Goal: Use online tool/utility: Utilize a website feature to perform a specific function

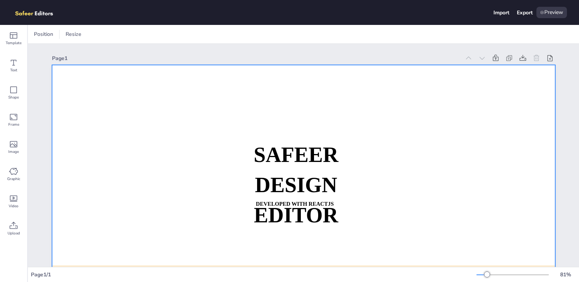
drag, startPoint x: 295, startPoint y: 138, endPoint x: 297, endPoint y: 152, distance: 14.0
click at [297, 65] on div "SAFEER DESIGN EDITOR DEVELOPED WITH REACTJS WHATSAPP: [URL][DOMAIN_NAME][PHONE_…" at bounding box center [304, 65] width 504 height 0
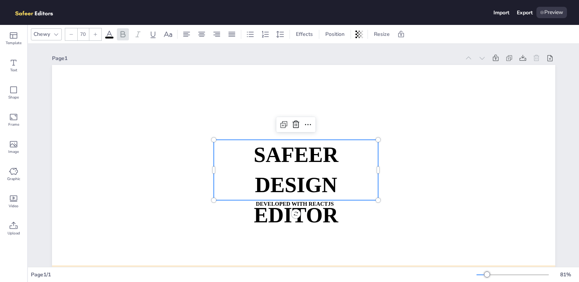
click at [293, 158] on strong "SAFEER" at bounding box center [296, 154] width 85 height 23
click at [294, 125] on icon at bounding box center [296, 124] width 9 height 9
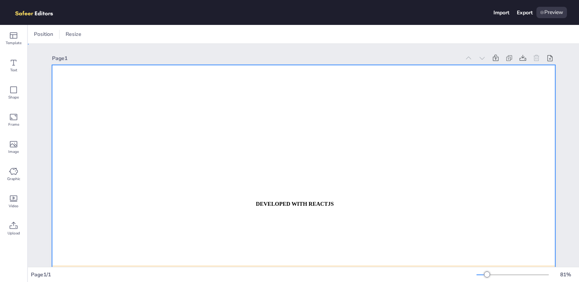
drag, startPoint x: 307, startPoint y: 192, endPoint x: 308, endPoint y: 201, distance: 9.2
click at [307, 193] on div at bounding box center [304, 207] width 504 height 284
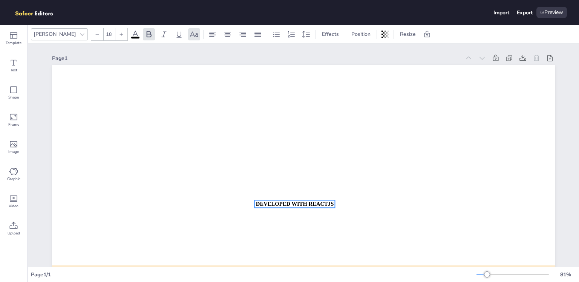
click at [308, 201] on strong "DEVELOPED WITH REACTJS" at bounding box center [295, 204] width 78 height 6
click at [296, 184] on icon at bounding box center [294, 184] width 9 height 9
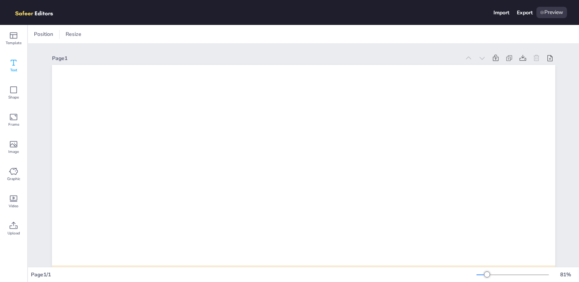
click at [18, 72] on div "Text" at bounding box center [13, 65] width 27 height 27
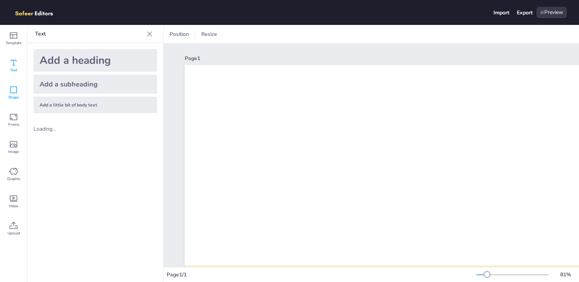
click at [15, 94] on span "Shape" at bounding box center [13, 97] width 11 height 6
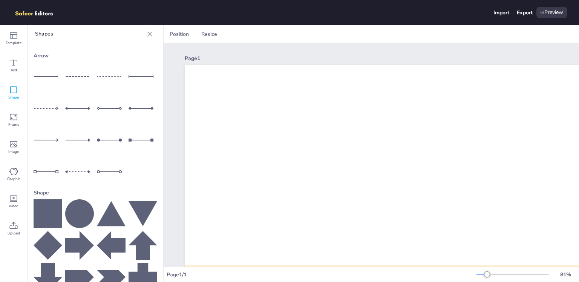
scroll to position [66, 0]
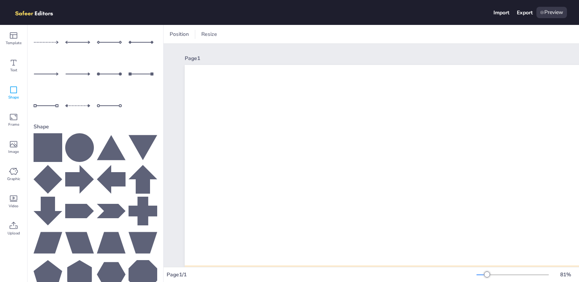
click at [74, 155] on div at bounding box center [96, 210] width 124 height 155
click at [77, 144] on icon at bounding box center [79, 147] width 29 height 29
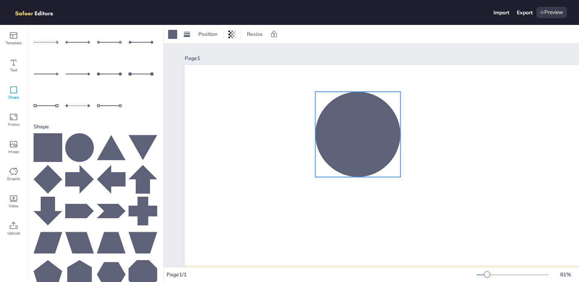
drag, startPoint x: 465, startPoint y: 204, endPoint x: 359, endPoint y: 111, distance: 140.4
click at [359, 111] on div at bounding box center [357, 134] width 85 height 85
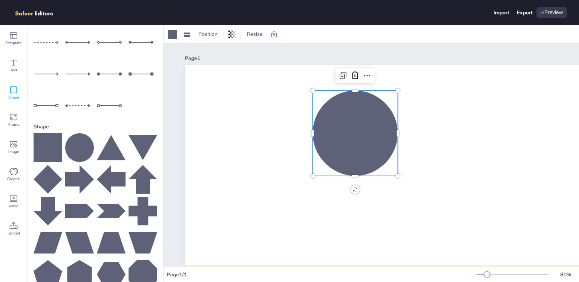
click at [394, 133] on div at bounding box center [355, 133] width 85 height 85
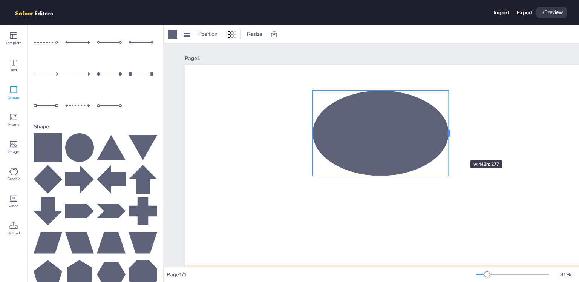
drag, startPoint x: 397, startPoint y: 134, endPoint x: 437, endPoint y: 143, distance: 40.7
click at [452, 146] on div at bounding box center [449, 133] width 6 height 85
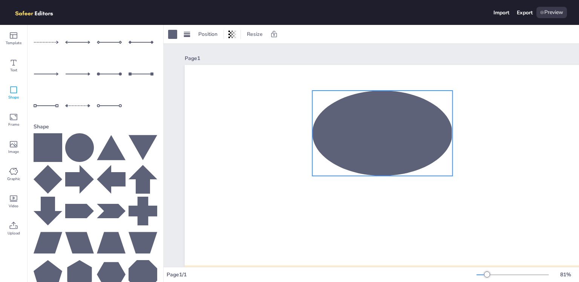
drag, startPoint x: 437, startPoint y: 143, endPoint x: 385, endPoint y: 137, distance: 52.5
click at [385, 137] on div at bounding box center [382, 133] width 140 height 85
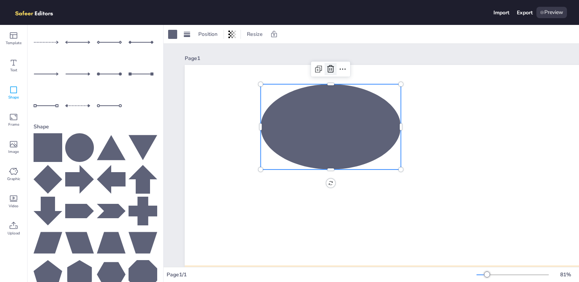
drag, startPoint x: 334, startPoint y: 67, endPoint x: 330, endPoint y: 70, distance: 4.3
click at [334, 67] on icon at bounding box center [330, 69] width 9 height 9
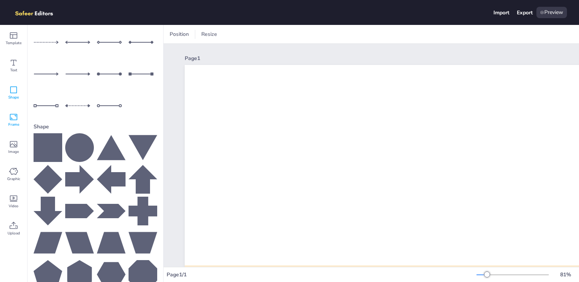
click at [10, 123] on span "Frame" at bounding box center [13, 124] width 11 height 6
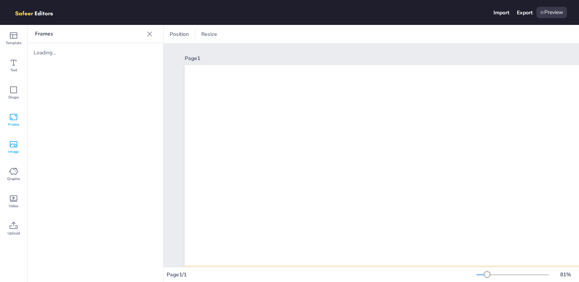
click at [9, 148] on div "Image" at bounding box center [13, 147] width 27 height 27
click at [18, 145] on icon at bounding box center [13, 144] width 9 height 9
click at [19, 177] on span "Graphic" at bounding box center [13, 179] width 13 height 6
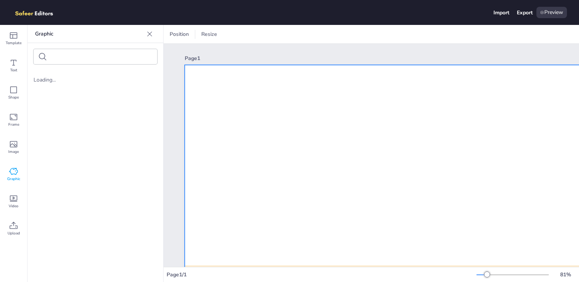
click at [276, 111] on div at bounding box center [437, 207] width 504 height 284
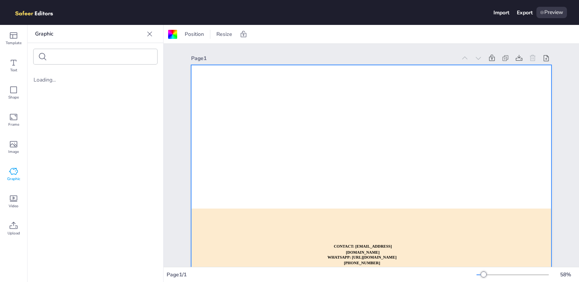
scroll to position [0, 0]
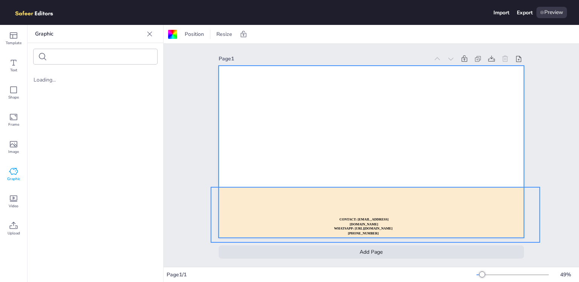
click at [415, 228] on div at bounding box center [375, 214] width 329 height 55
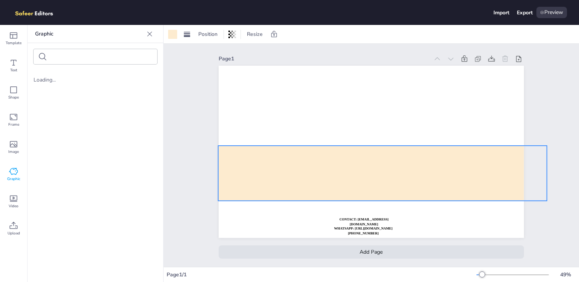
drag, startPoint x: 420, startPoint y: 212, endPoint x: 428, endPoint y: 174, distance: 39.0
click at [428, 174] on div at bounding box center [382, 173] width 329 height 55
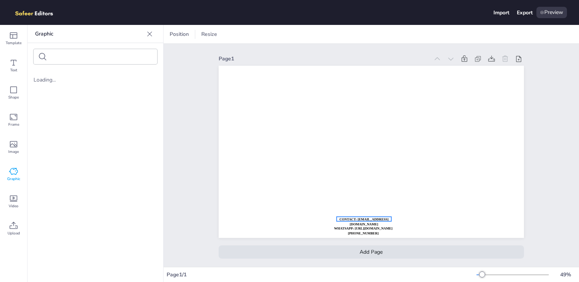
click at [380, 219] on p "CONTACT: [EMAIL_ADDRESS][DOMAIN_NAME]" at bounding box center [364, 222] width 55 height 10
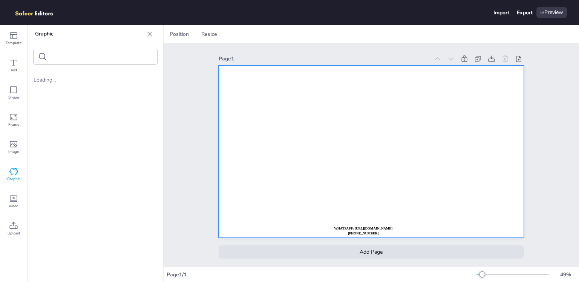
click at [383, 224] on div "WHATSAPP: [URL][DOMAIN_NAME][PHONE_NUMBER]" at bounding box center [363, 224] width 71 height 5
click at [383, 228] on div at bounding box center [372, 152] width 306 height 172
click at [16, 61] on icon at bounding box center [14, 63] width 6 height 6
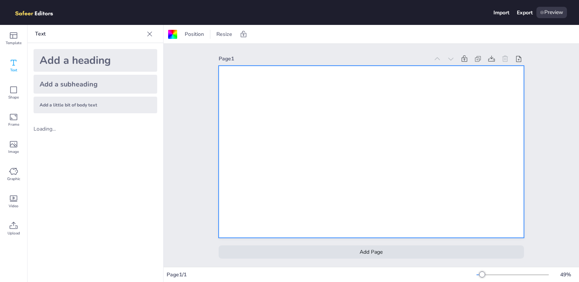
click at [61, 86] on div "Add a subheading" at bounding box center [96, 84] width 124 height 19
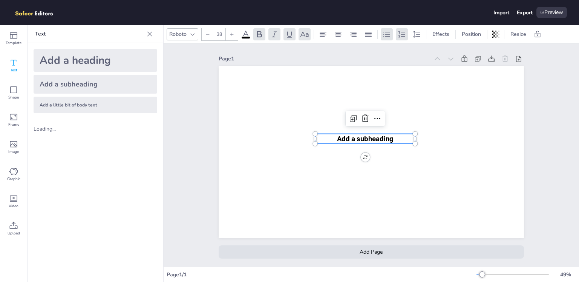
click at [367, 136] on span "Add a subheading" at bounding box center [365, 138] width 57 height 8
click at [184, 31] on div "Roboto" at bounding box center [178, 34] width 20 height 10
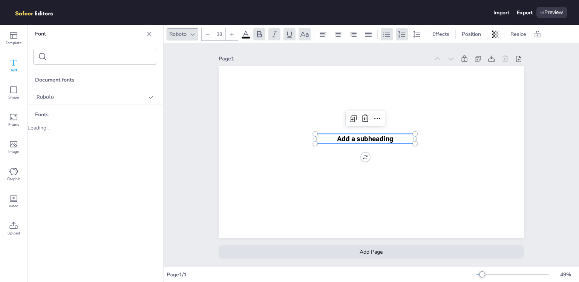
click at [184, 40] on div "Roboto" at bounding box center [183, 34] width 32 height 12
click at [236, 31] on div at bounding box center [232, 34] width 12 height 12
click at [204, 34] on div at bounding box center [208, 34] width 12 height 12
drag, startPoint x: 322, startPoint y: 26, endPoint x: 338, endPoint y: 37, distance: 19.8
click at [322, 25] on div "Roboto 38 Effects Position Resize" at bounding box center [372, 34] width 416 height 18
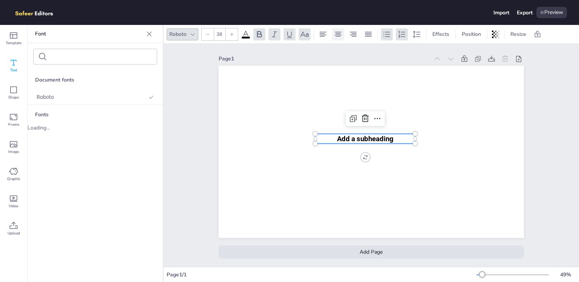
click at [340, 36] on icon at bounding box center [338, 34] width 7 height 5
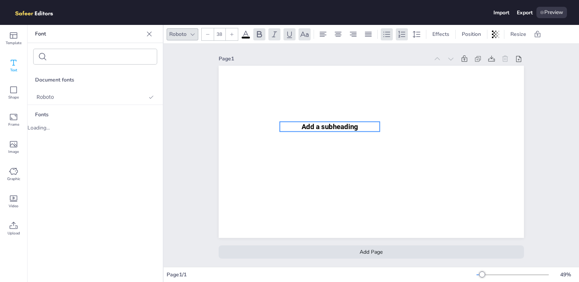
drag, startPoint x: 370, startPoint y: 141, endPoint x: 309, endPoint y: 94, distance: 77.8
click at [308, 122] on span "Add a subheading" at bounding box center [330, 126] width 57 height 8
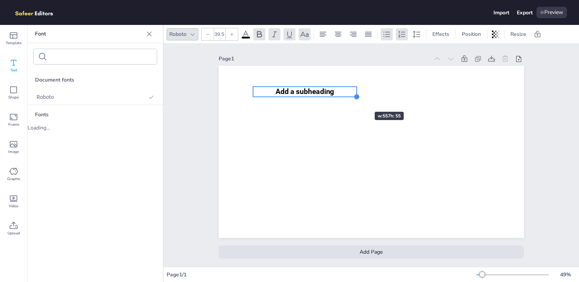
click at [354, 98] on div at bounding box center [357, 97] width 6 height 6
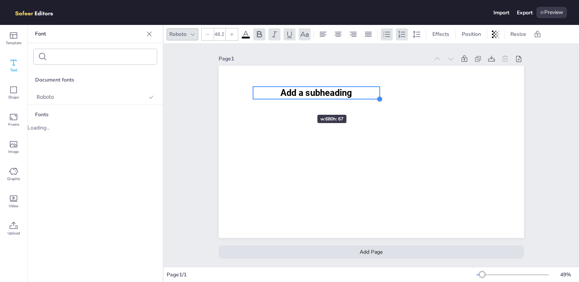
drag, startPoint x: 364, startPoint y: 114, endPoint x: 295, endPoint y: 101, distance: 69.9
click at [295, 101] on div "Add a subheading" at bounding box center [372, 152] width 306 height 172
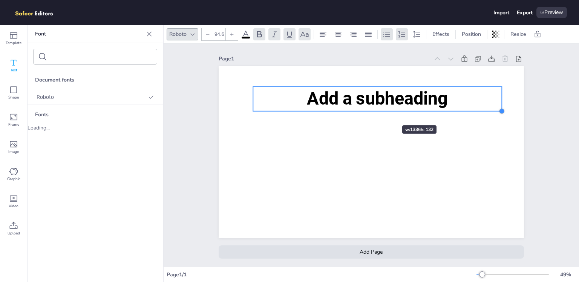
type input "91.7"
drag, startPoint x: 377, startPoint y: 100, endPoint x: 378, endPoint y: 111, distance: 11.4
click at [379, 111] on div "Add a subheading" at bounding box center [372, 152] width 306 height 172
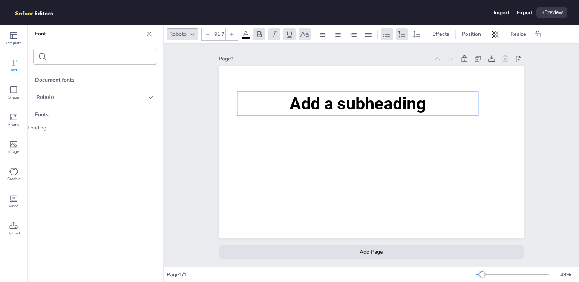
drag, startPoint x: 380, startPoint y: 101, endPoint x: 347, endPoint y: 103, distance: 32.9
click at [347, 103] on span "Add a subheading" at bounding box center [358, 104] width 137 height 20
